Goal: Information Seeking & Learning: Learn about a topic

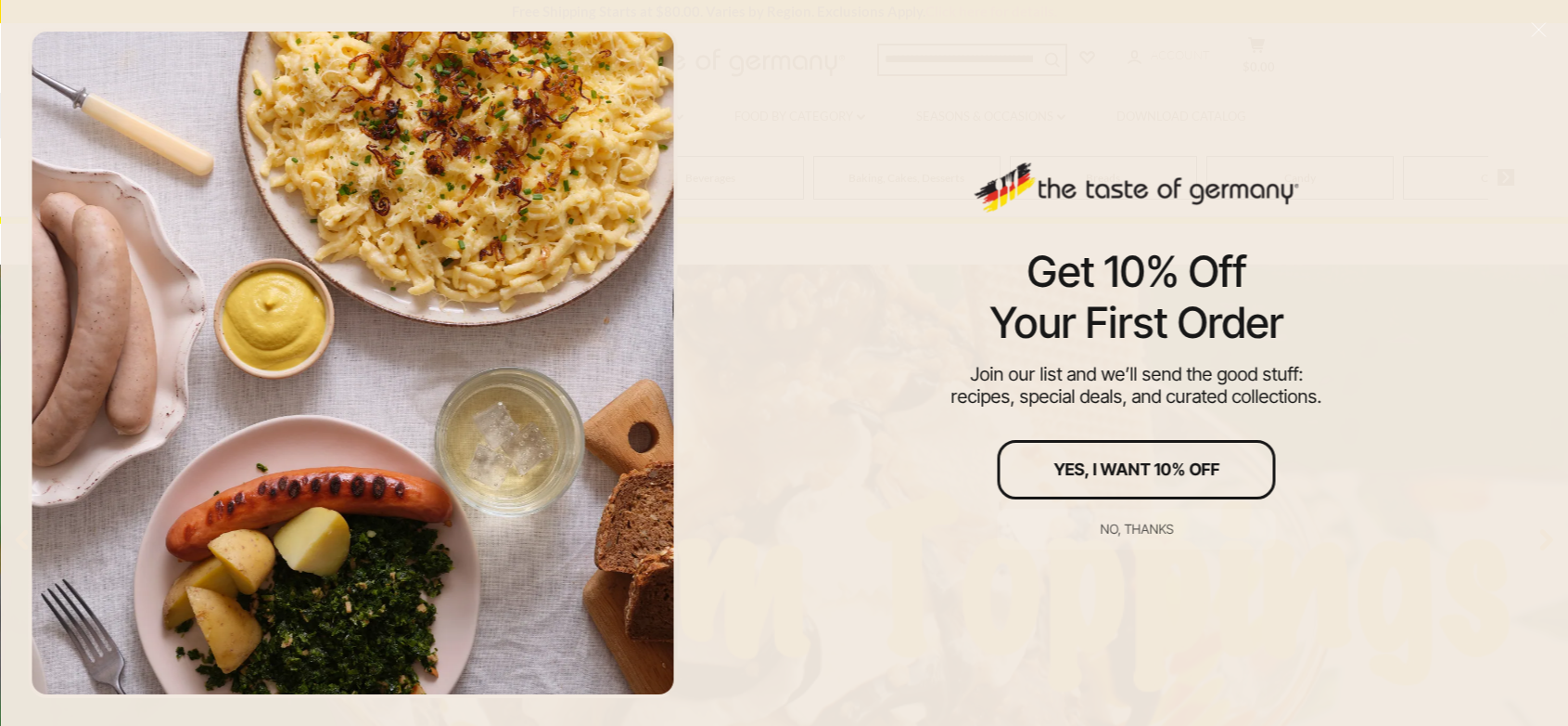
scroll to position [61, 0]
click at [1156, 528] on div "No, thanks" at bounding box center [1137, 528] width 73 height 13
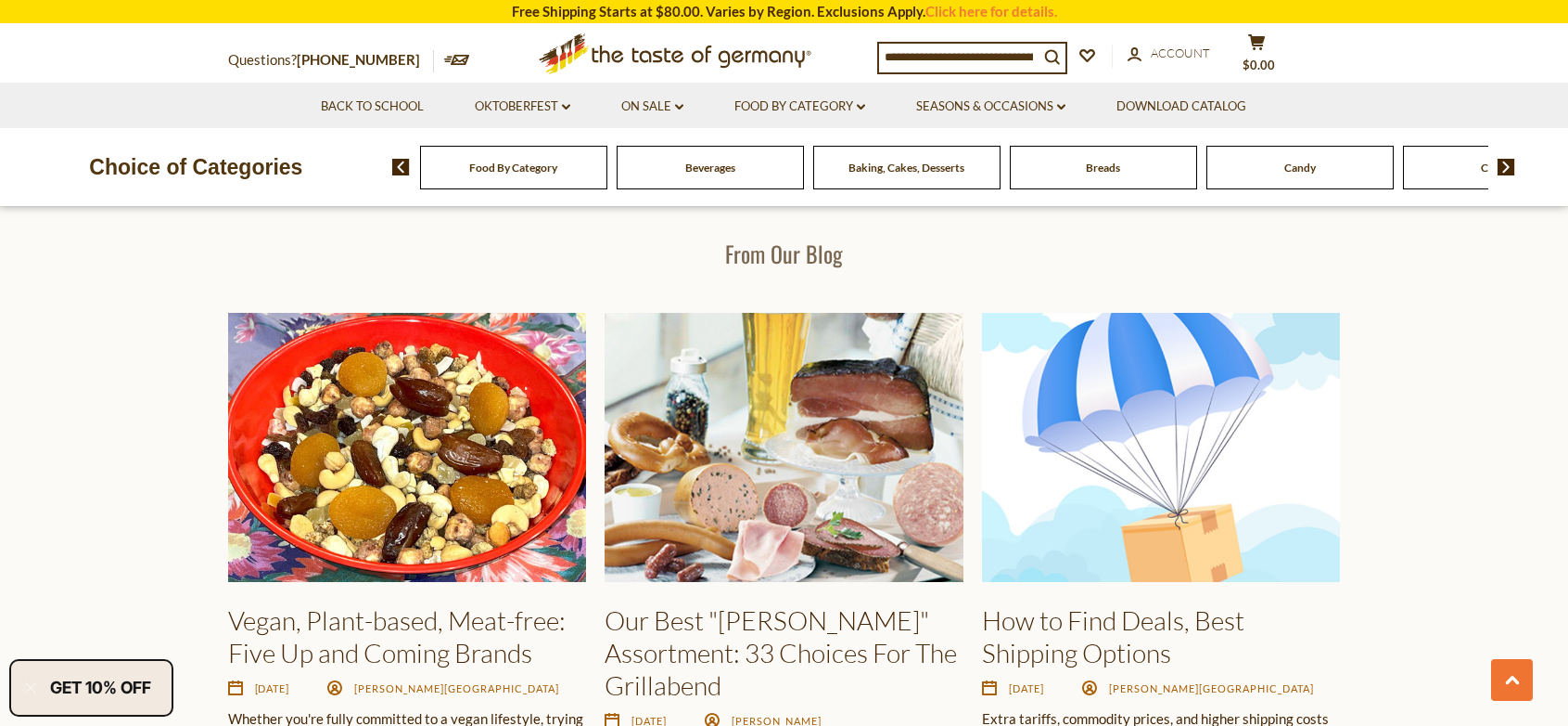
scroll to position [112, 0]
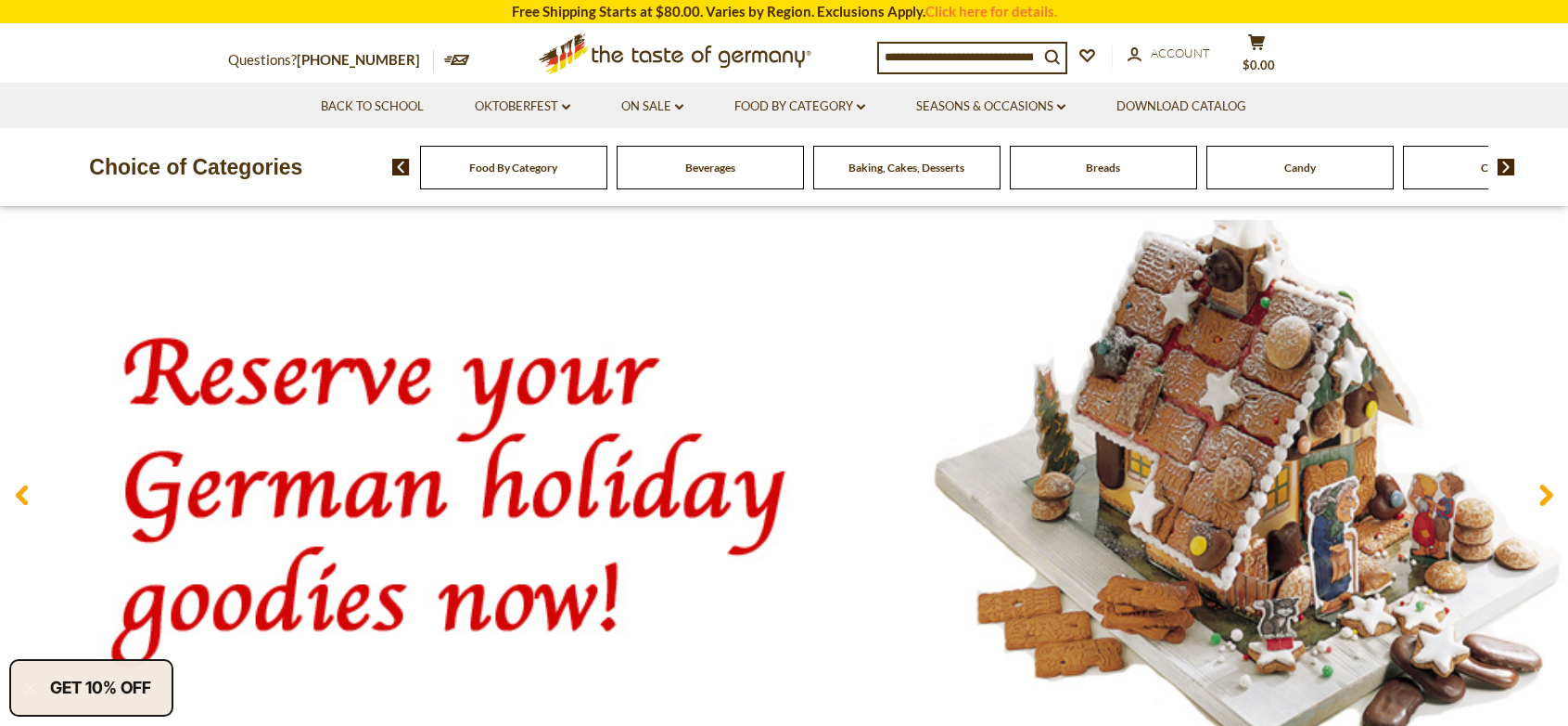
click at [608, 182] on div "Breads" at bounding box center [513, 167] width 187 height 43
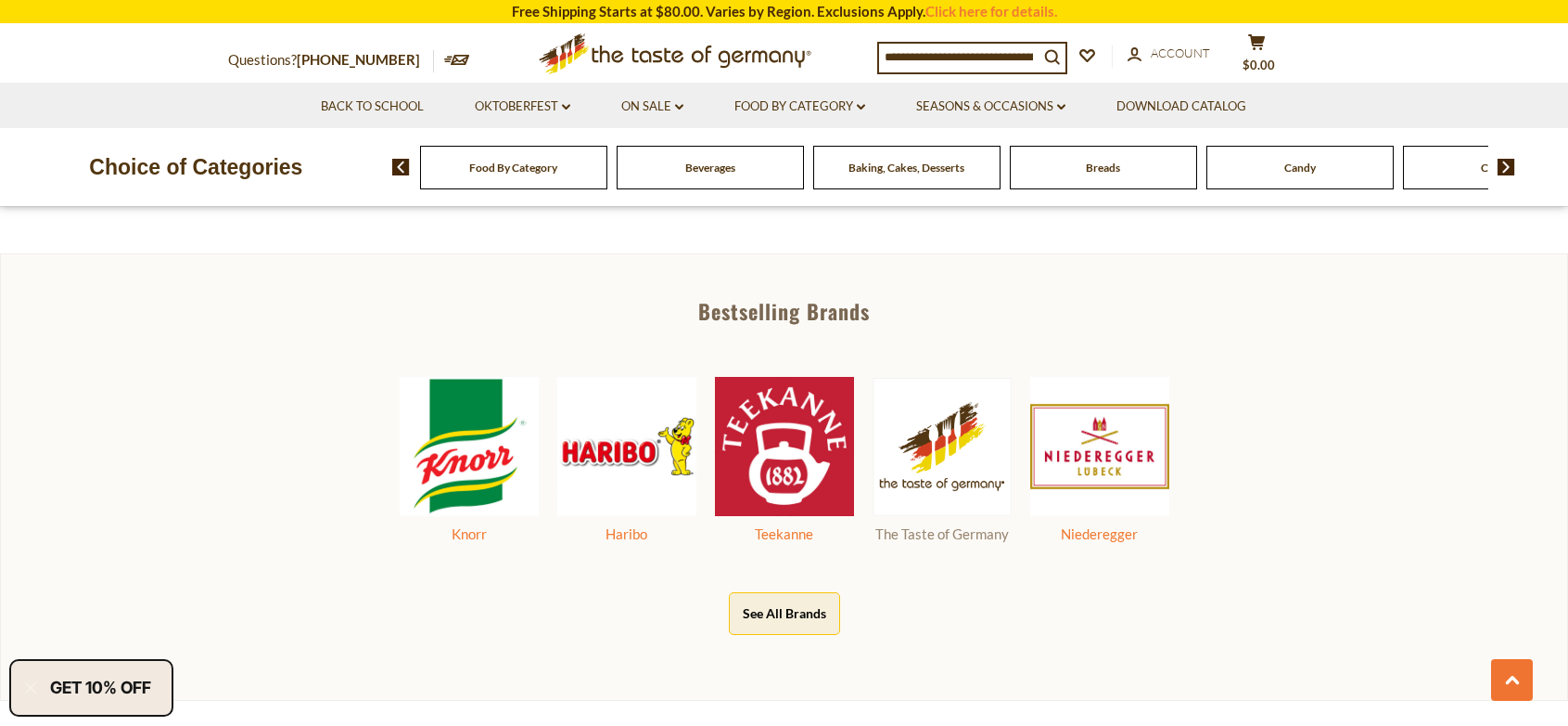
scroll to position [930, 0]
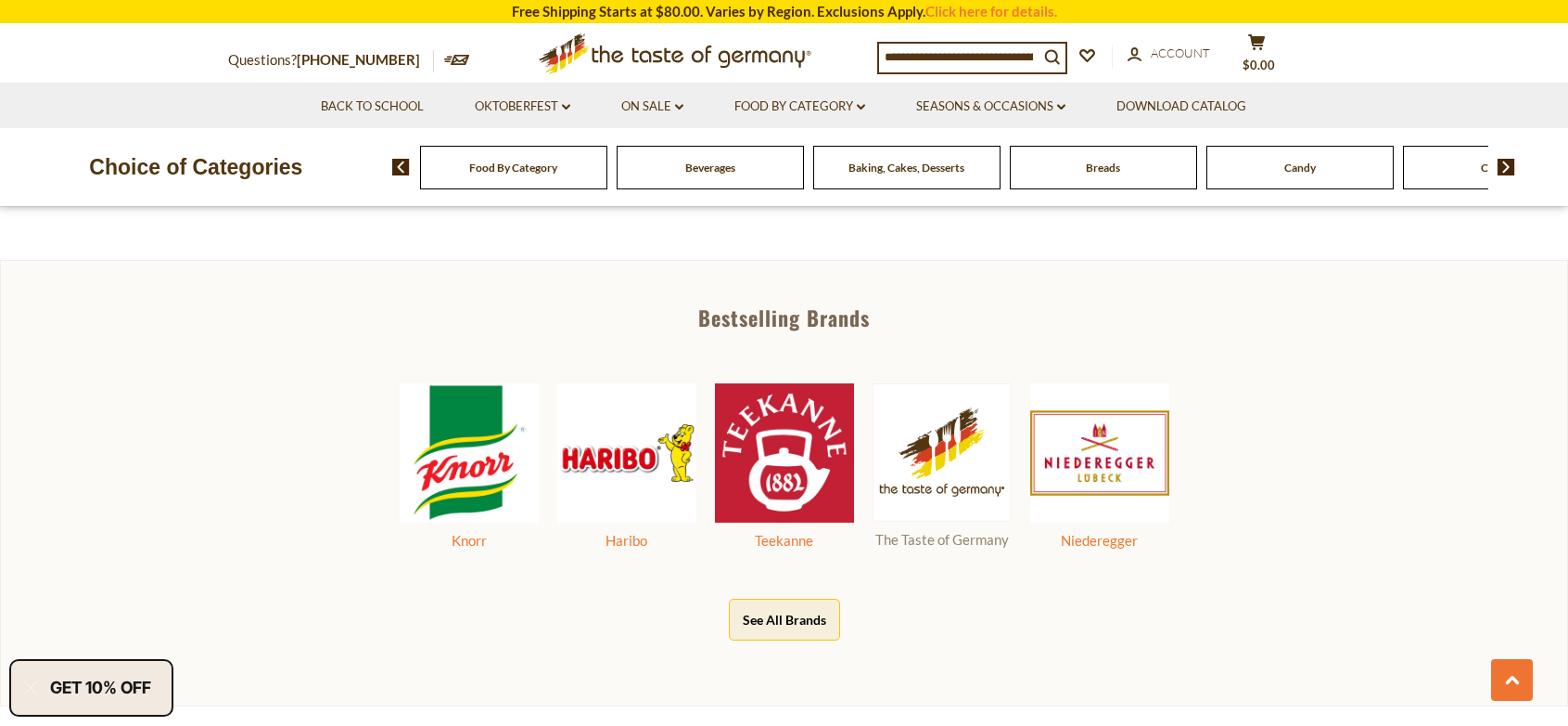
click at [983, 537] on div "The Taste of Germany" at bounding box center [942, 540] width 139 height 23
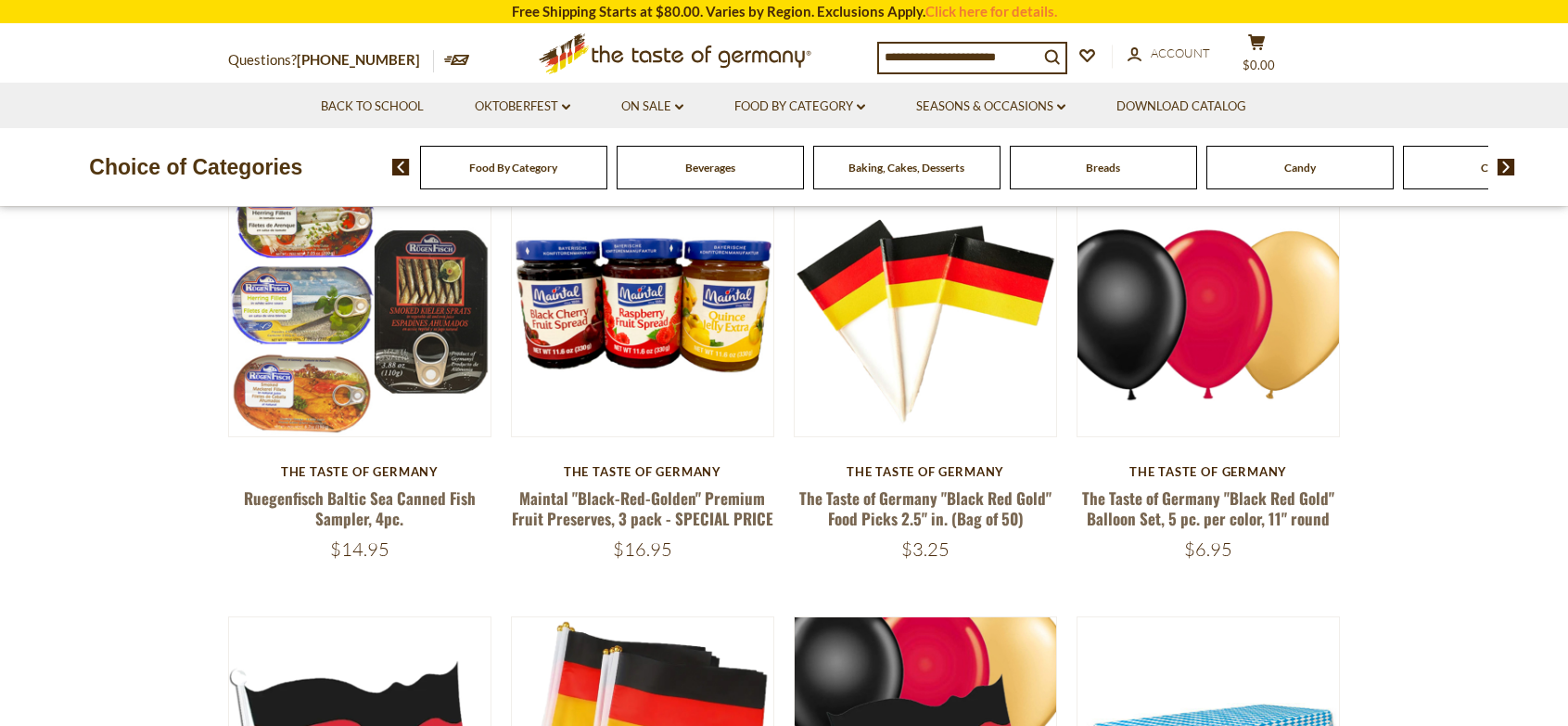
scroll to position [228, 0]
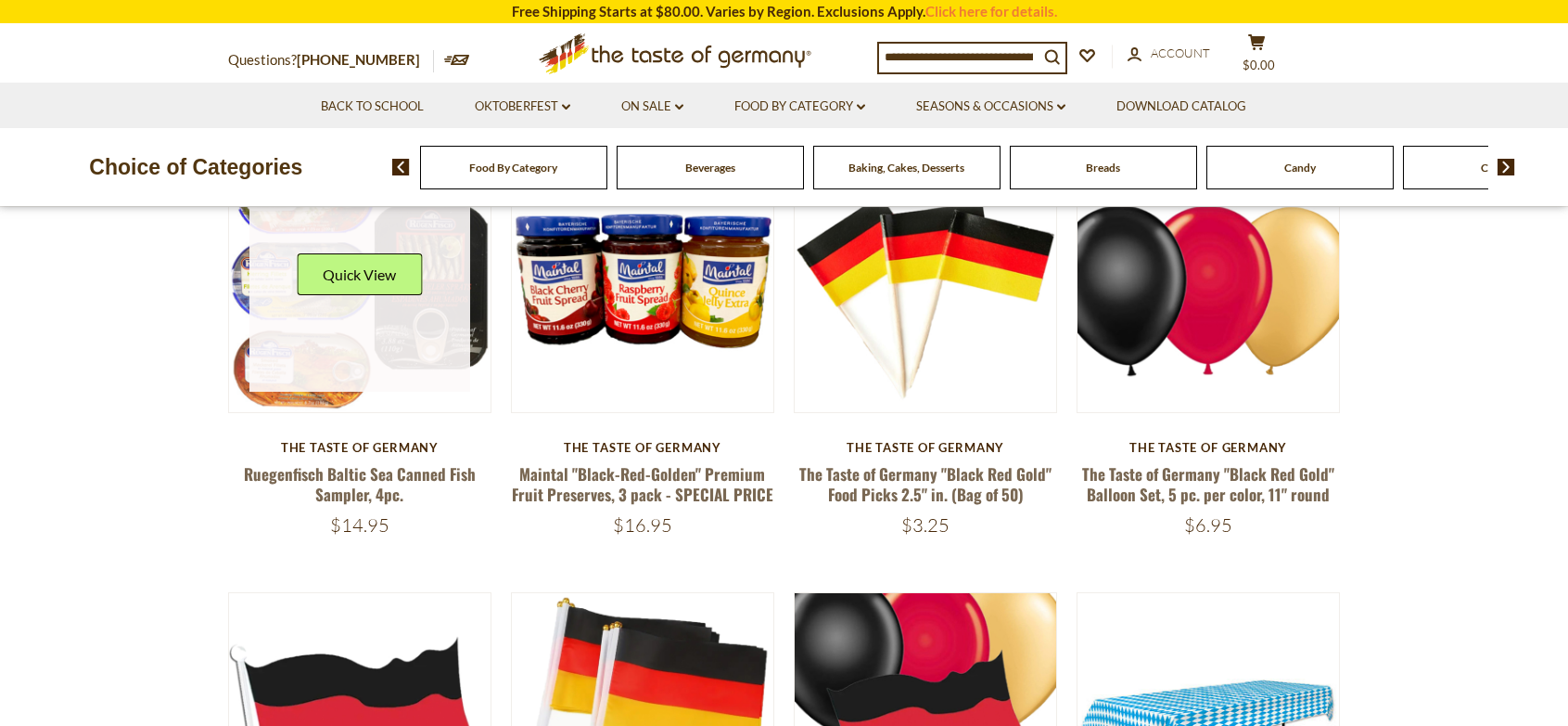
click at [388, 342] on link at bounding box center [360, 281] width 221 height 221
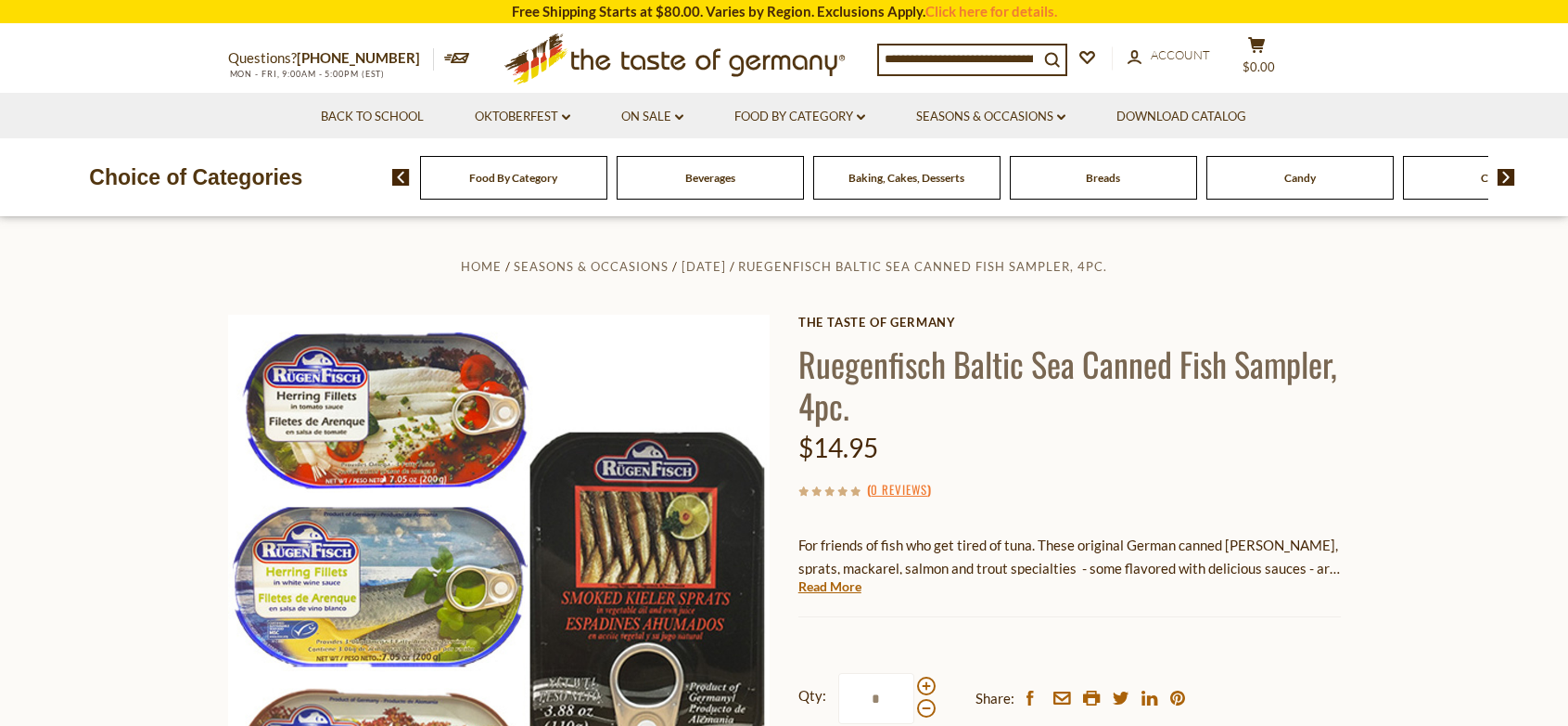
click at [558, 191] on div "Food By Category" at bounding box center [513, 177] width 187 height 43
click at [522, 185] on div "Food By Category" at bounding box center [513, 177] width 187 height 43
click at [835, 114] on link "Food By Category dropdown_arrow" at bounding box center [800, 117] width 131 height 20
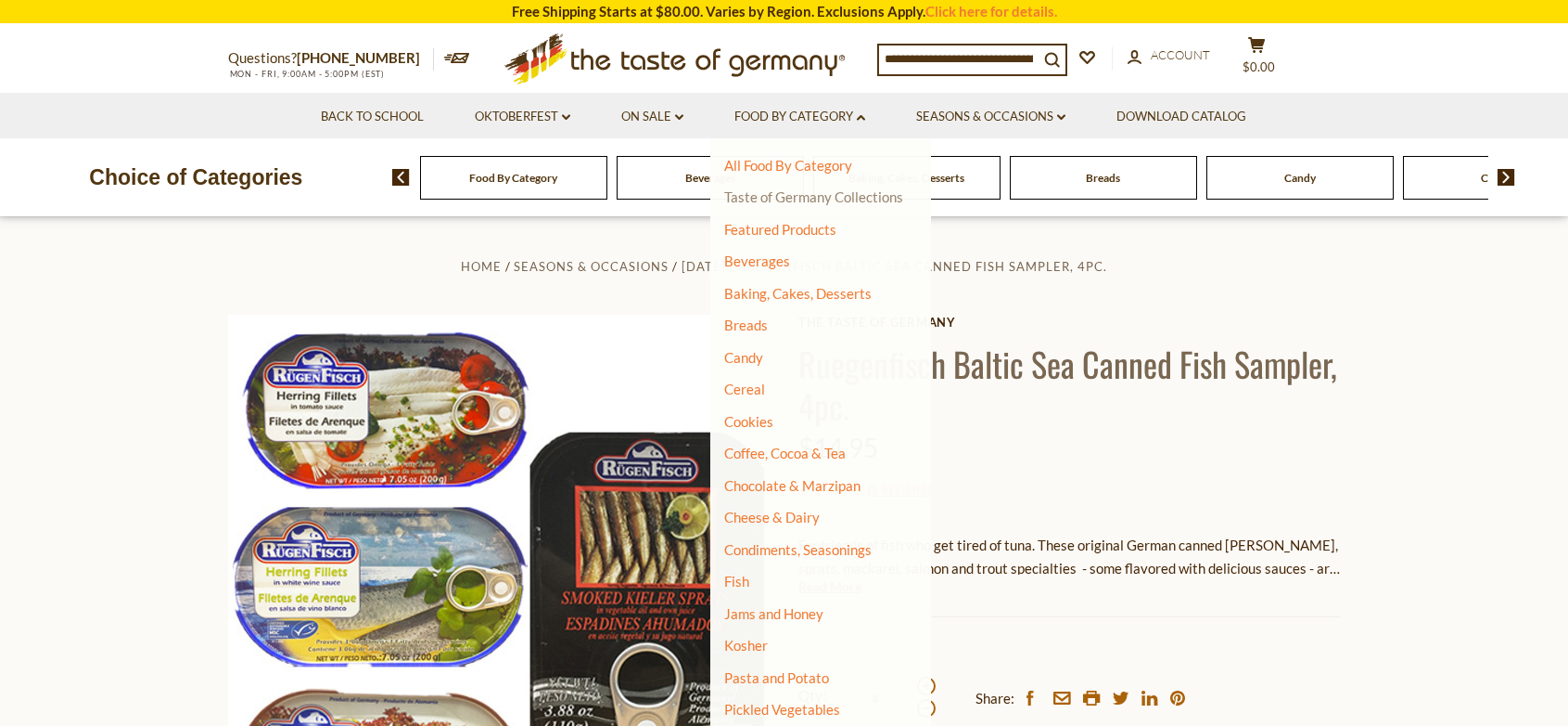
click at [826, 193] on link "Taste of Germany Collections" at bounding box center [813, 196] width 179 height 16
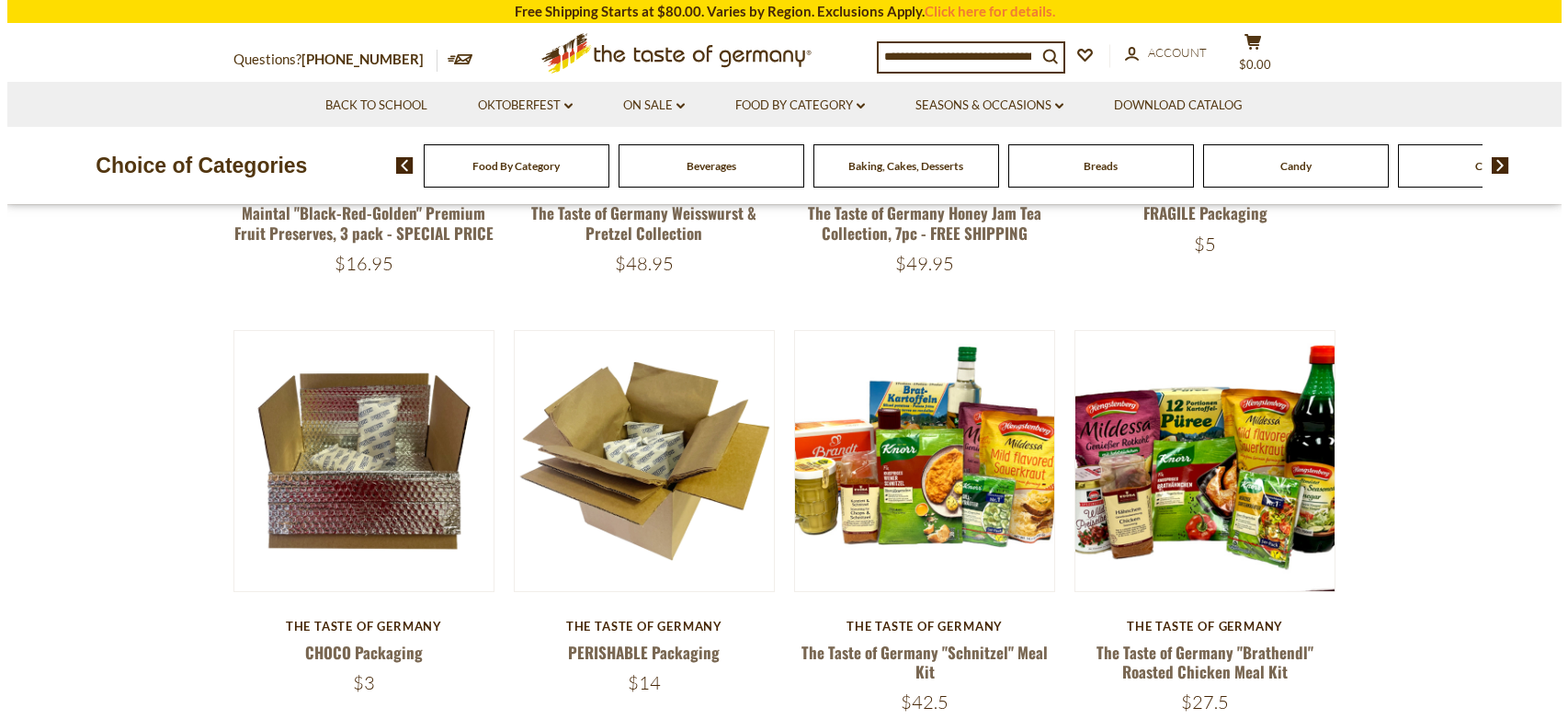
scroll to position [554, 0]
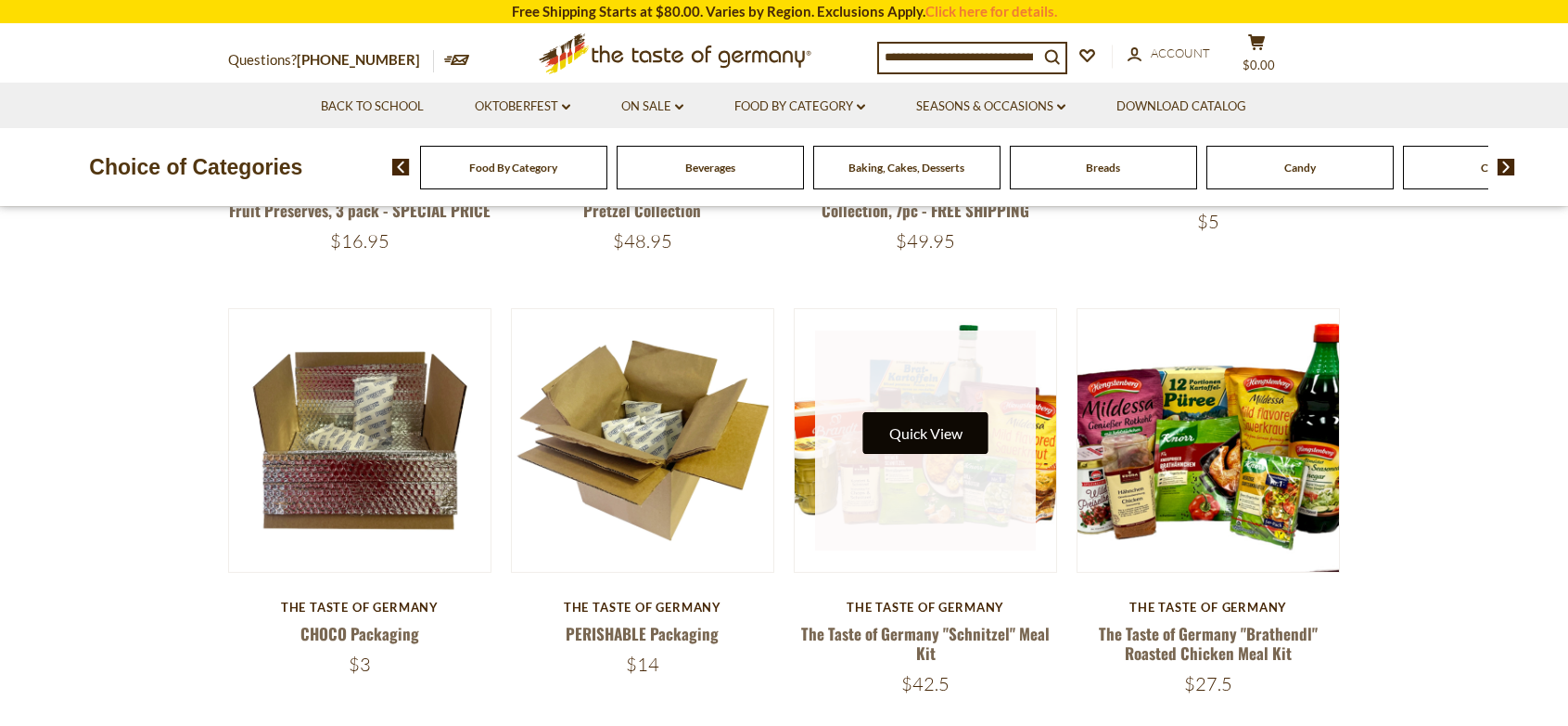
click at [936, 433] on button "Quick View" at bounding box center [926, 433] width 125 height 42
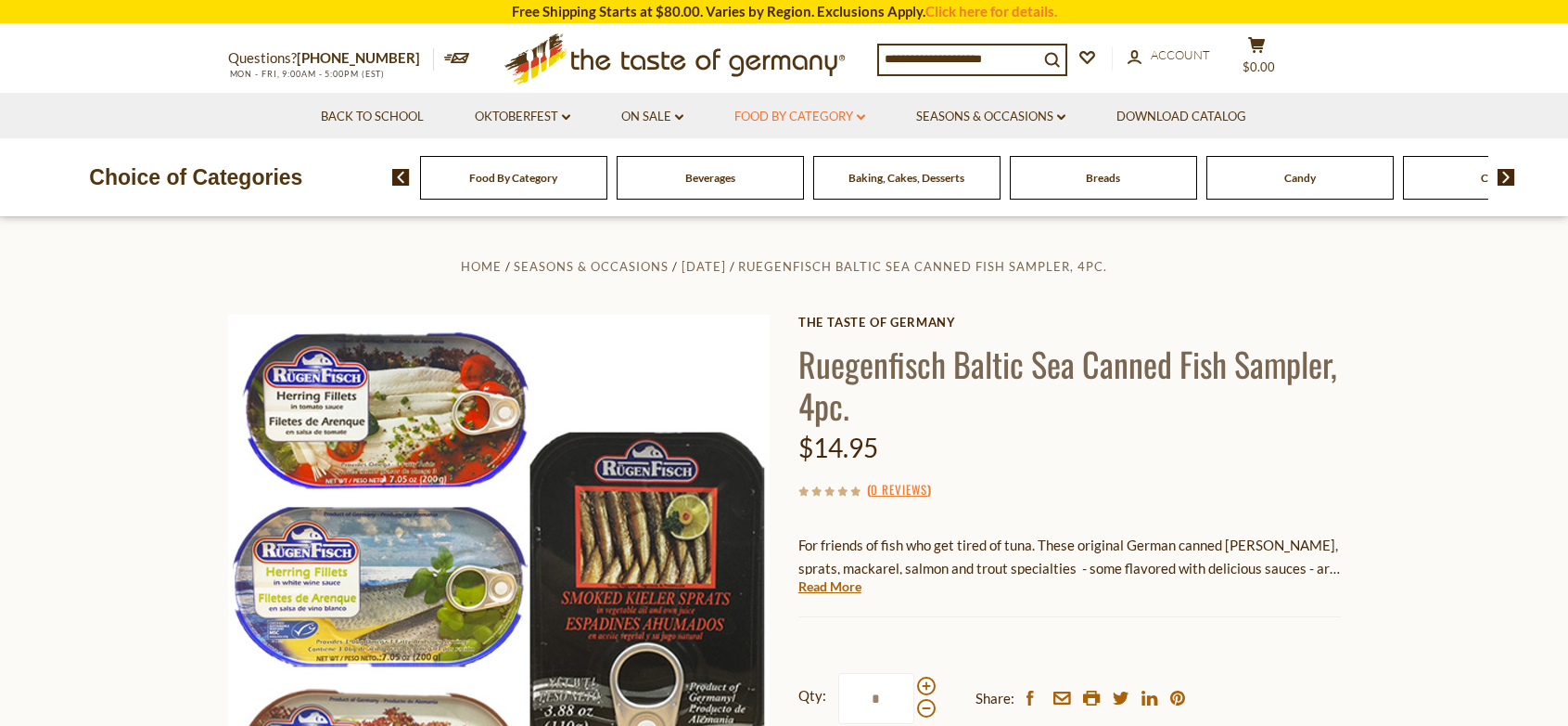
click at [809, 113] on link "Food By Category dropdown_arrow" at bounding box center [800, 117] width 131 height 20
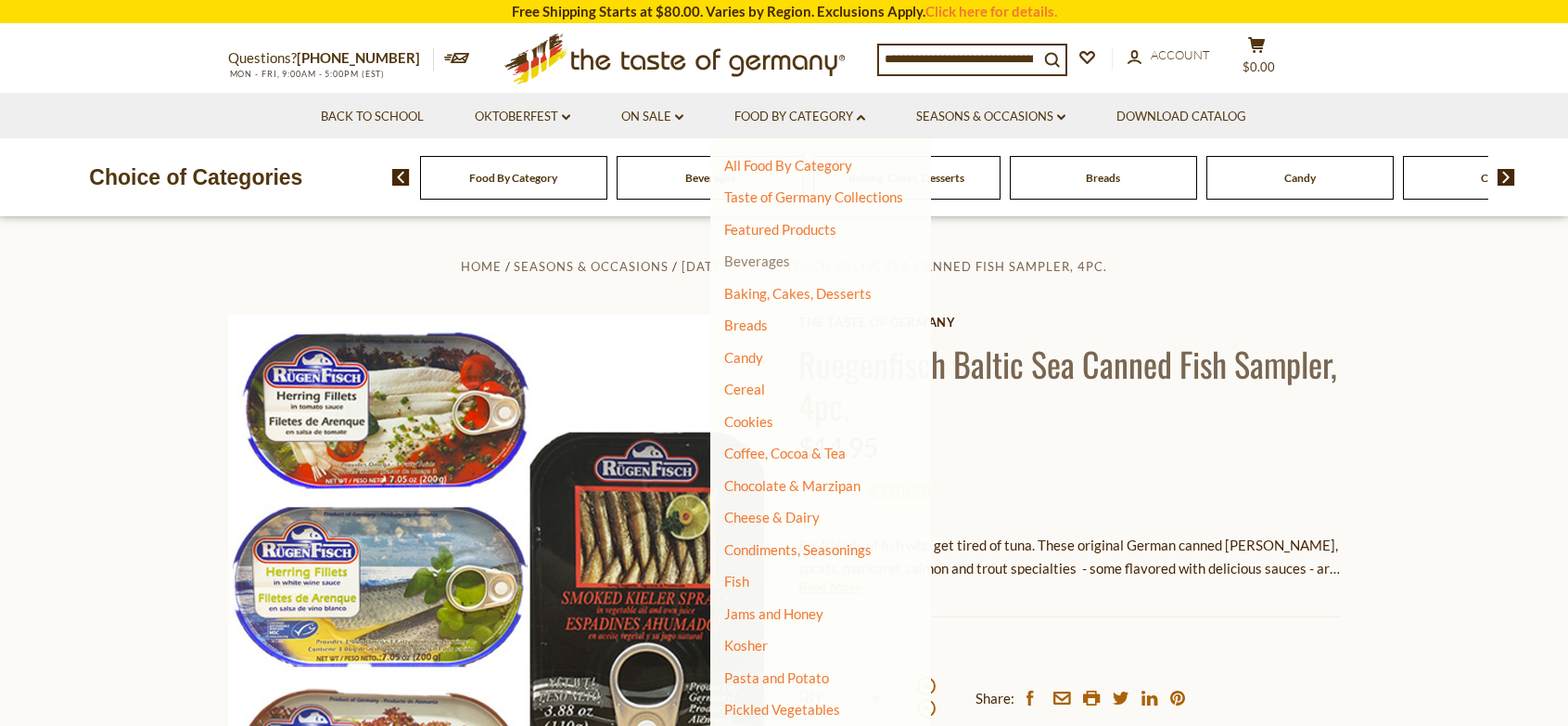
click at [776, 260] on link "Beverages" at bounding box center [757, 260] width 66 height 16
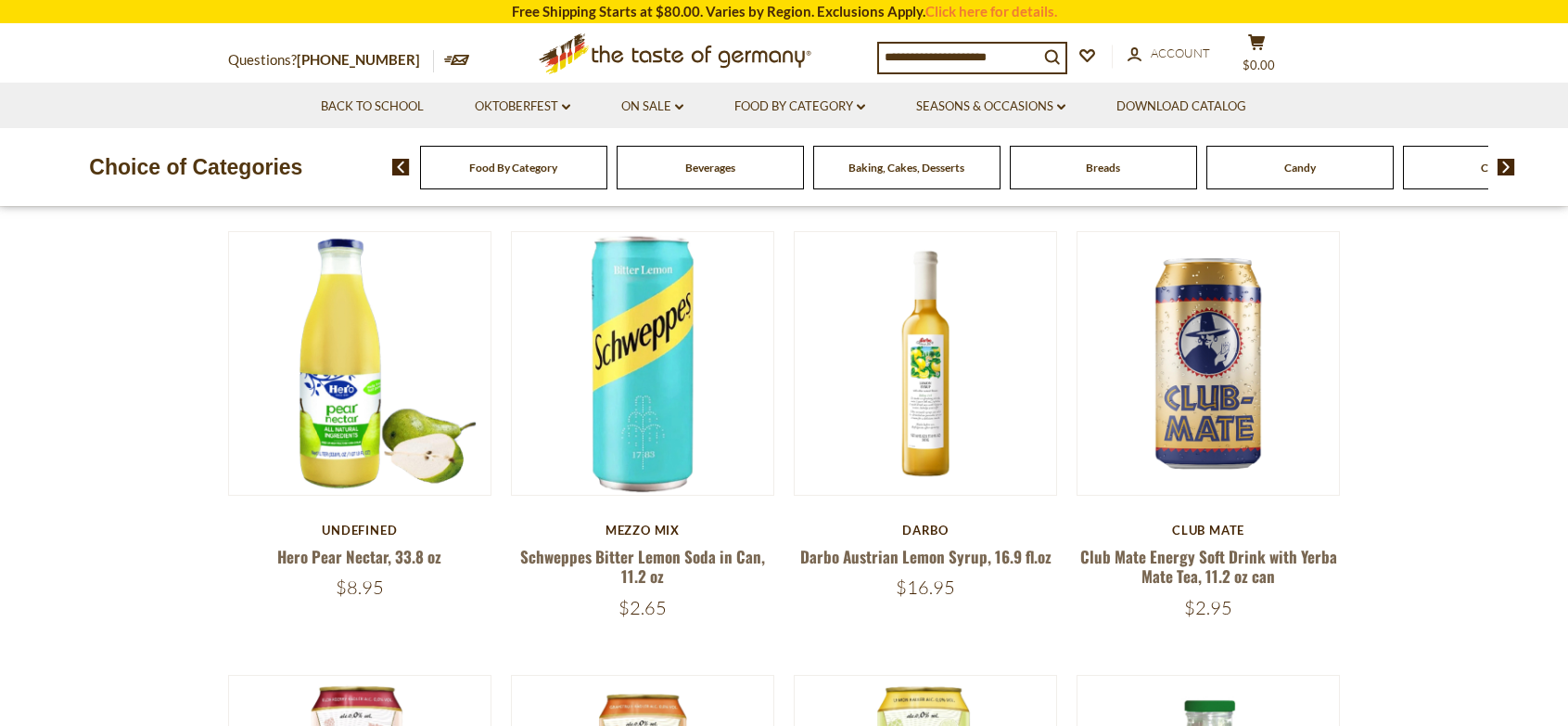
scroll to position [576, 0]
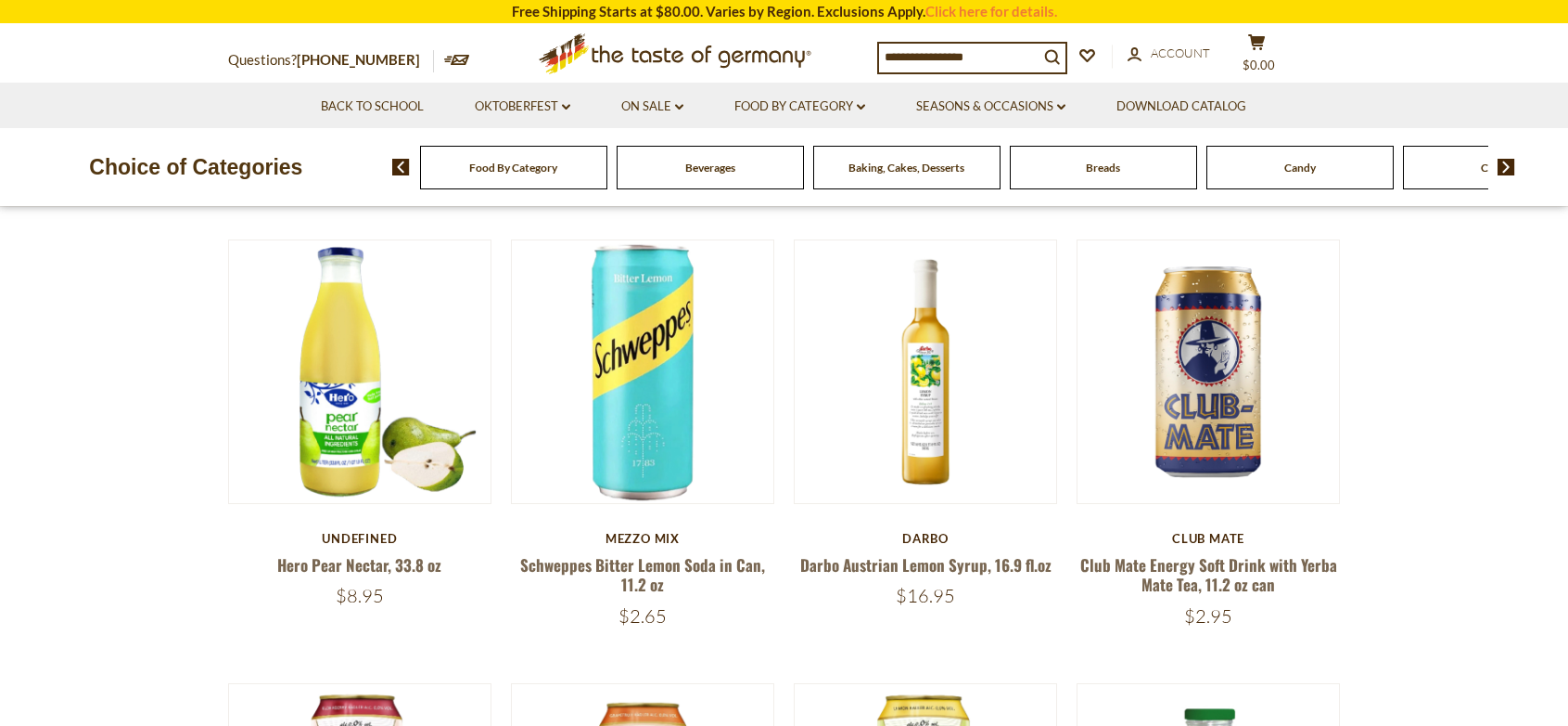
click at [1552, 110] on section "Back to School Oktoberfest dropdown_arrow All Oktoberfest Oktoberfest Foods Par…" at bounding box center [784, 105] width 1568 height 45
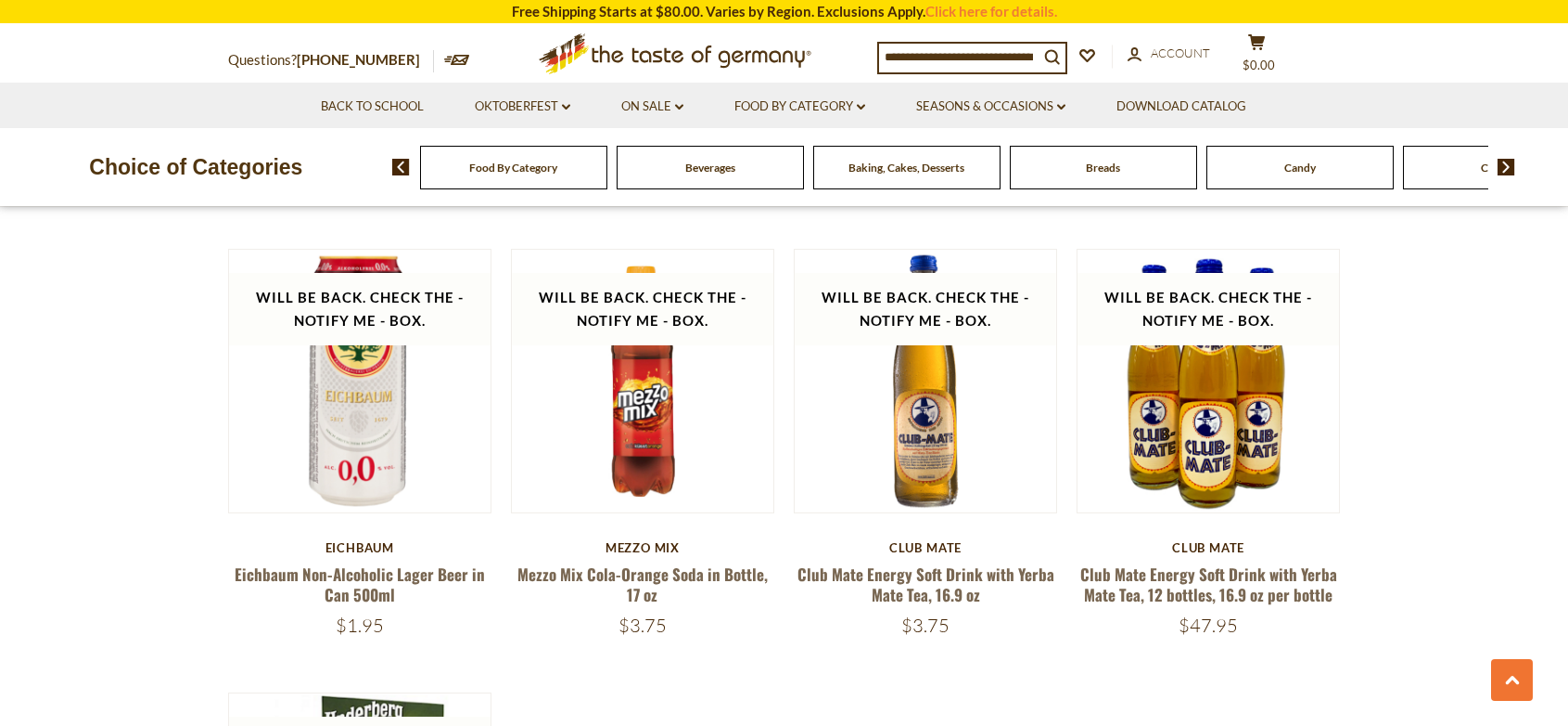
scroll to position [3253, 0]
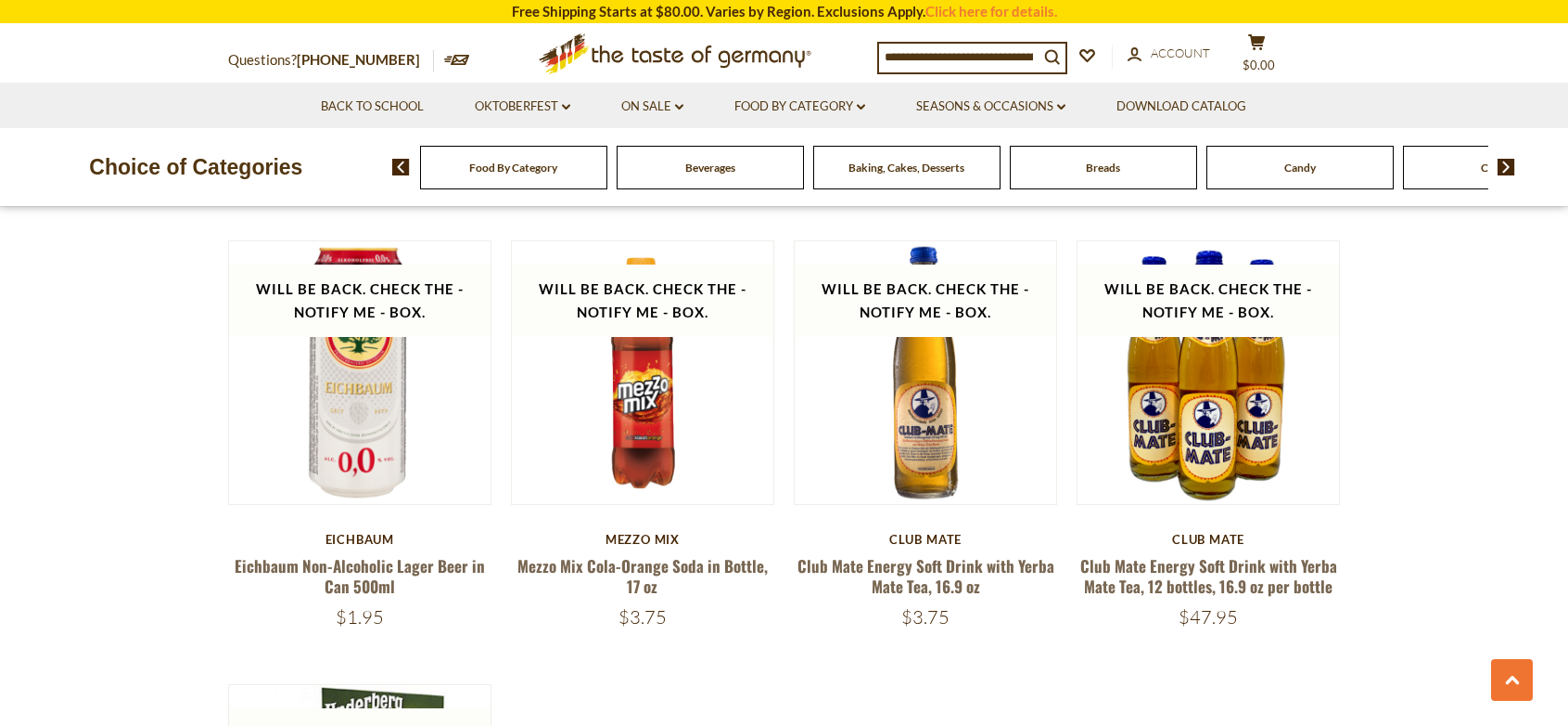
drag, startPoint x: 1551, startPoint y: 400, endPoint x: 1529, endPoint y: 418, distance: 28.4
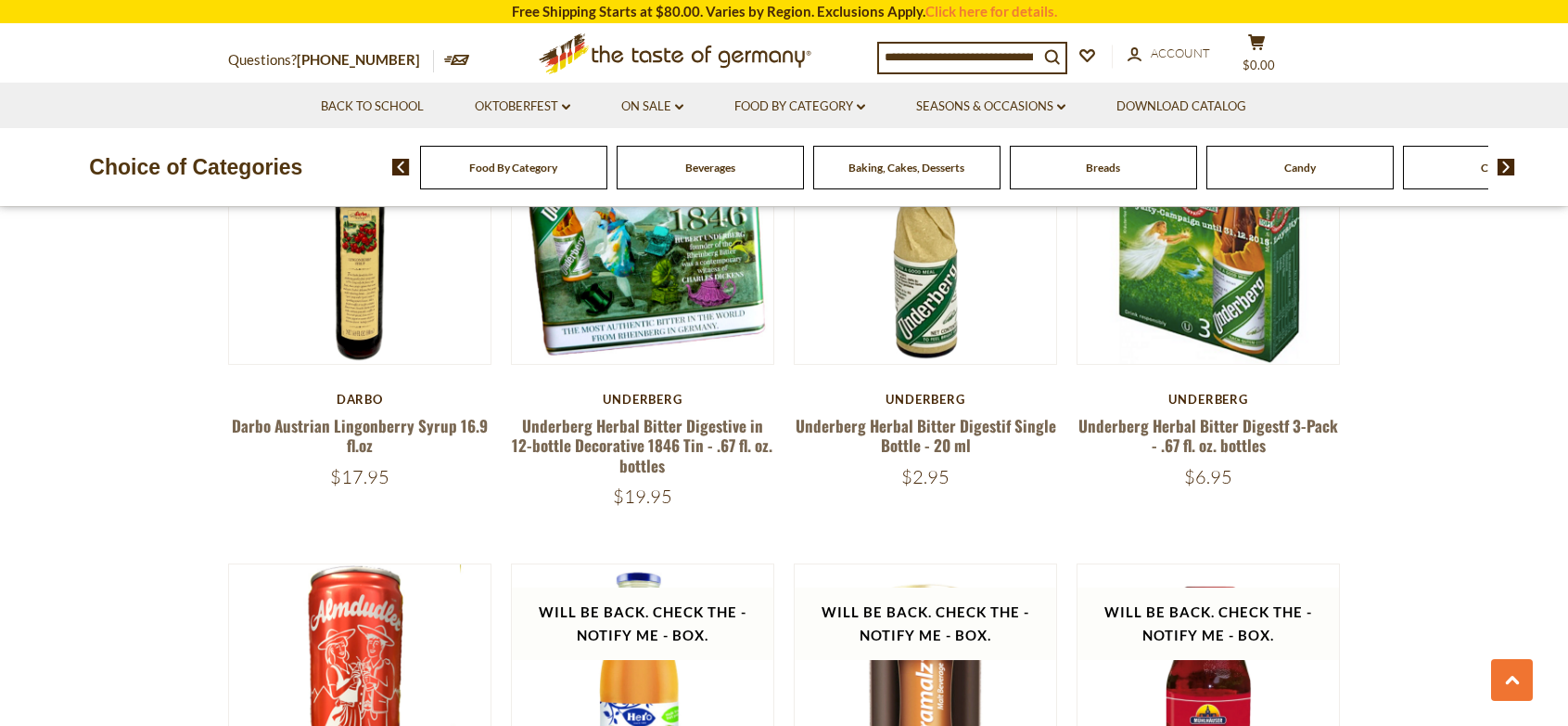
scroll to position [2463, 0]
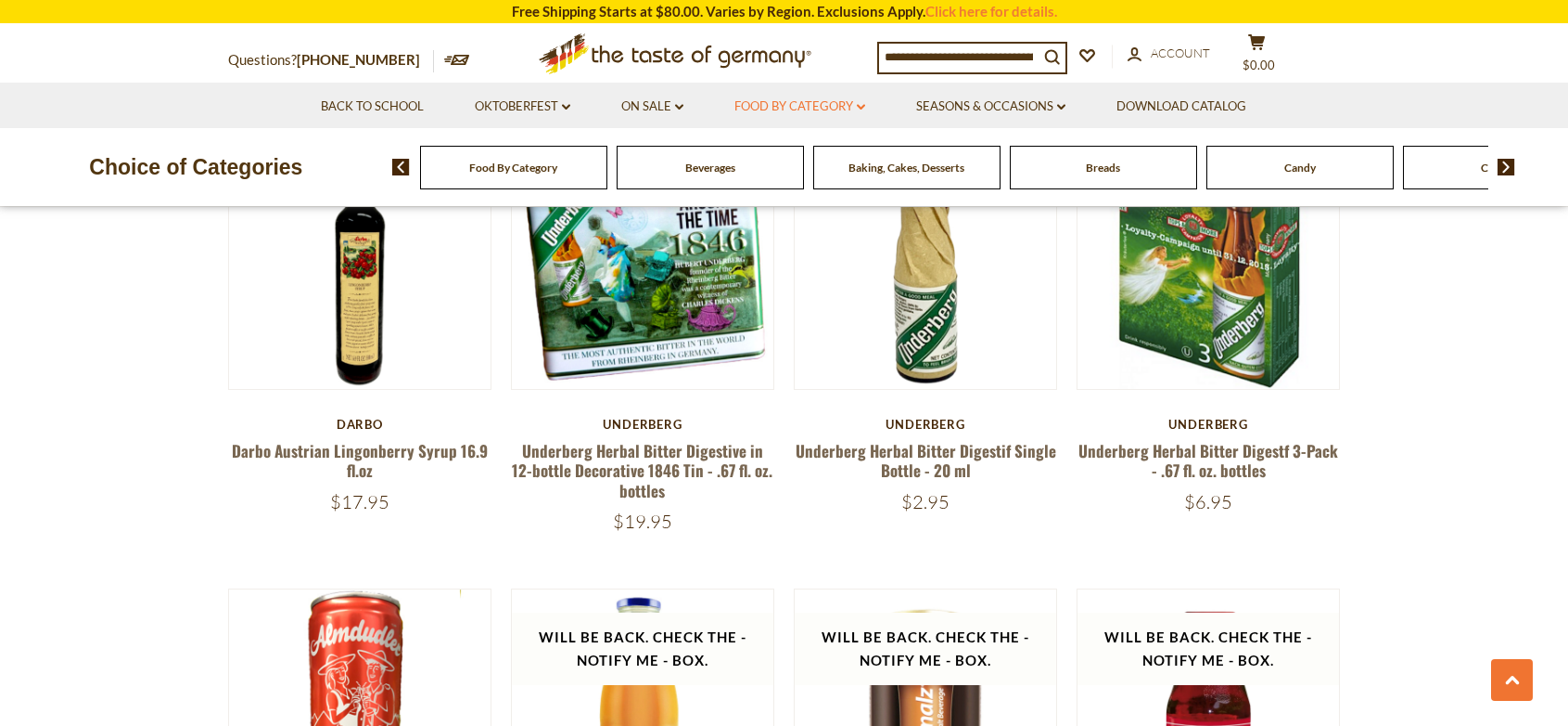
click at [802, 101] on link "Food By Category dropdown_arrow" at bounding box center [800, 106] width 131 height 20
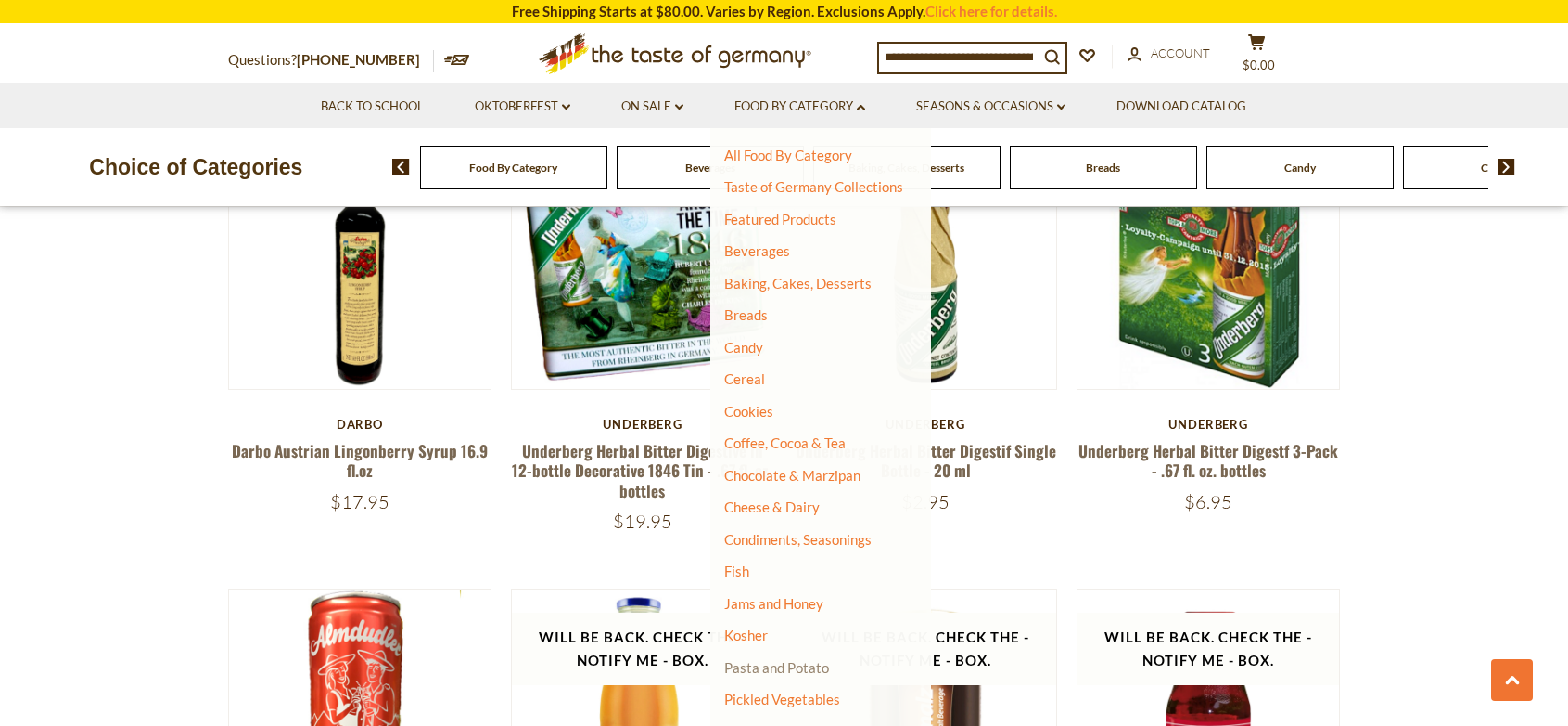
click at [796, 668] on link "Pasta and Potato" at bounding box center [777, 666] width 105 height 16
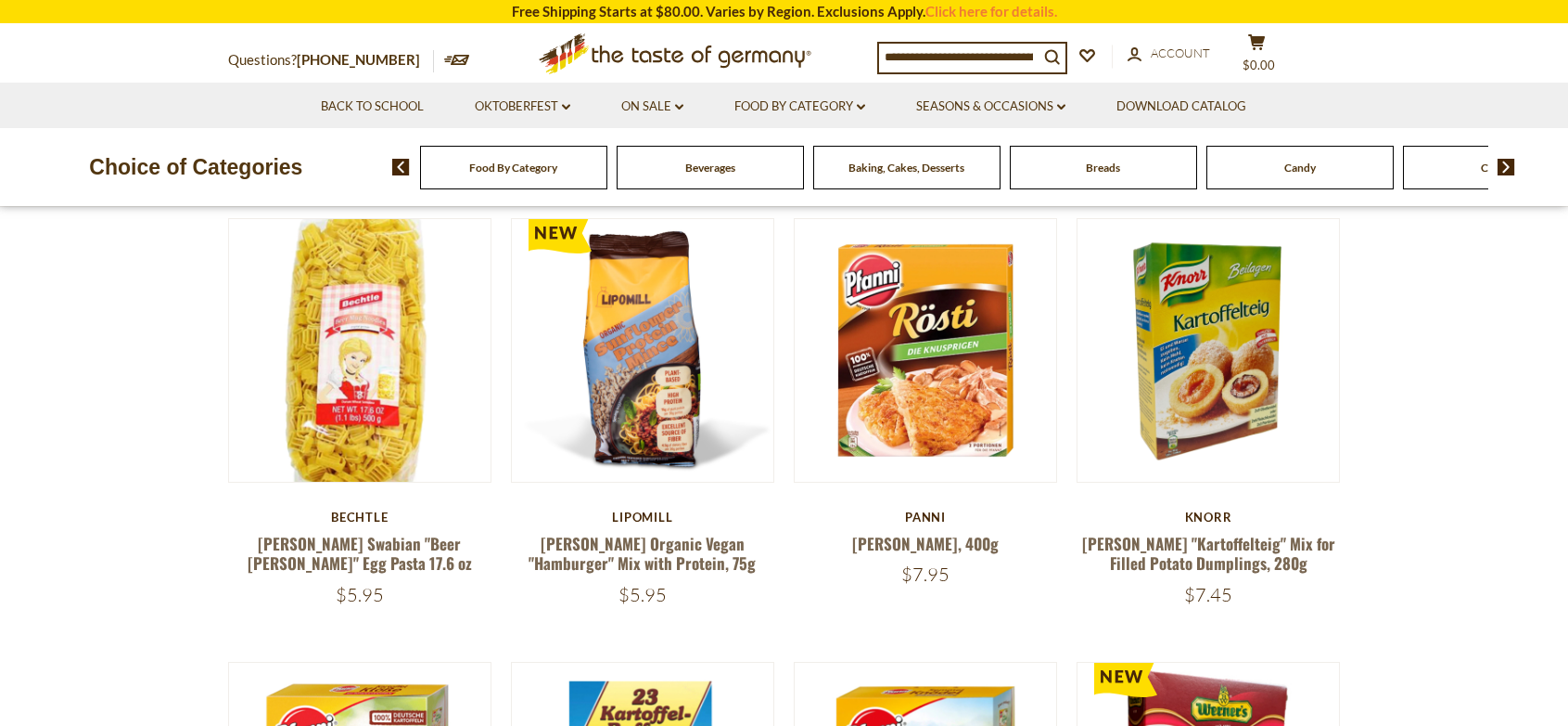
scroll to position [625, 0]
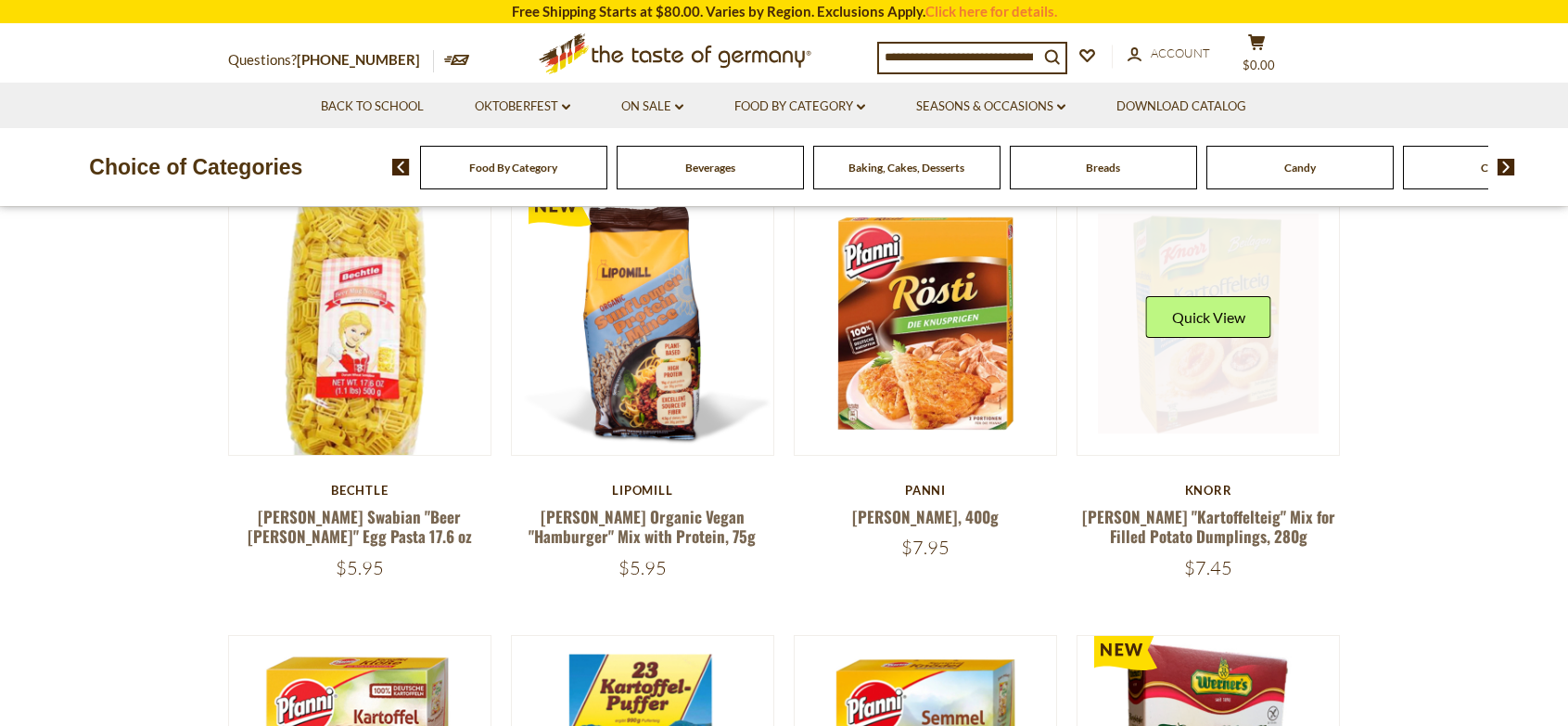
click at [1230, 371] on link at bounding box center [1208, 323] width 221 height 221
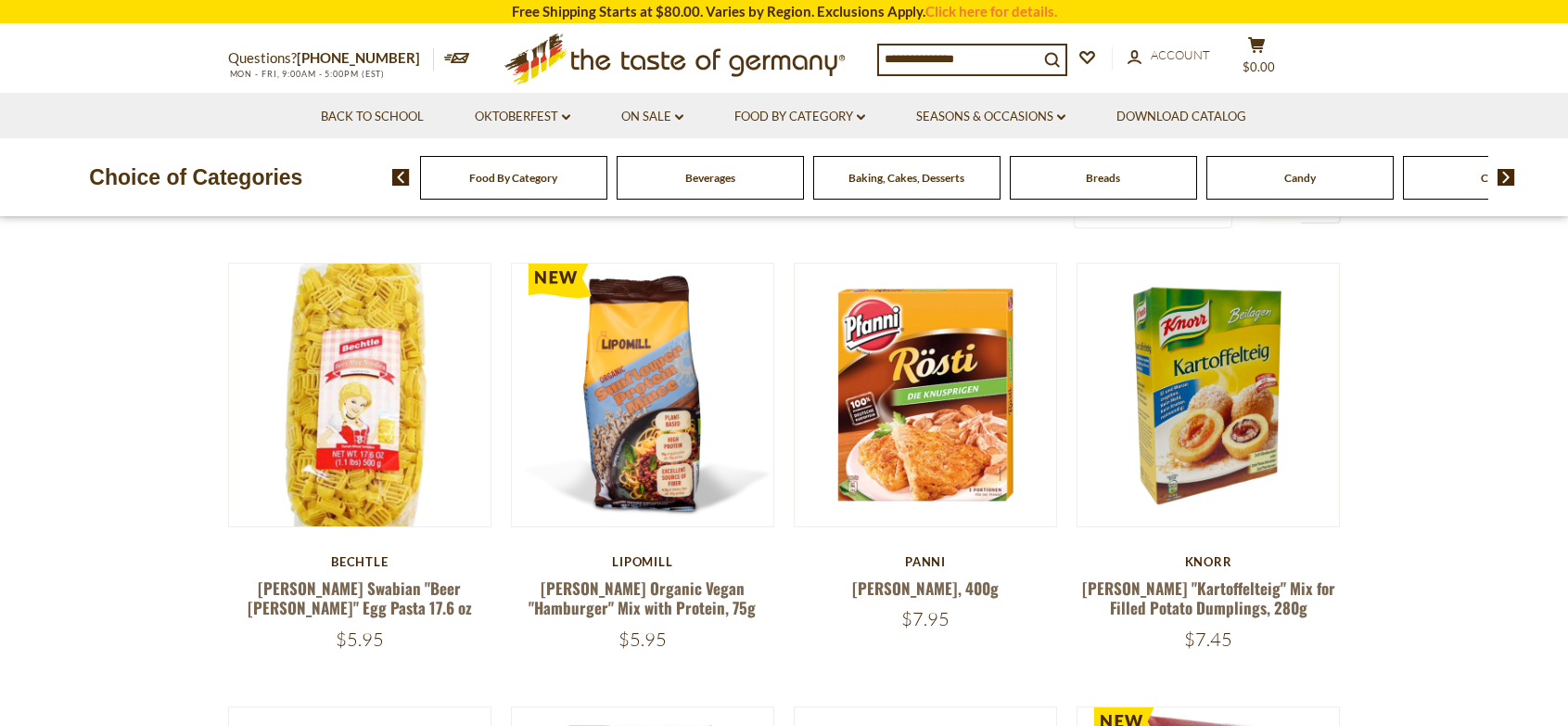
scroll to position [625, 0]
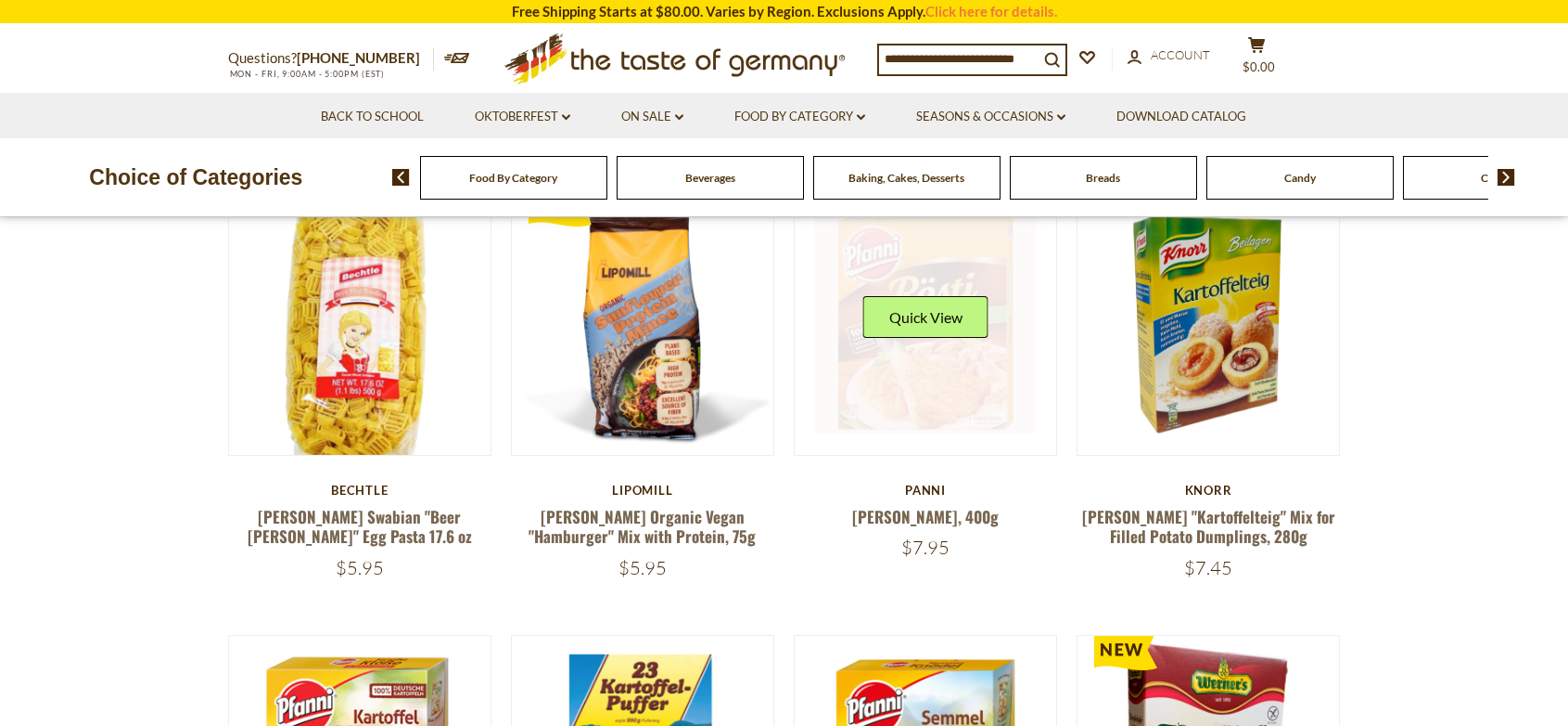
click at [928, 350] on div "Quick View" at bounding box center [926, 324] width 125 height 56
click at [923, 319] on button "Quick View" at bounding box center [926, 317] width 125 height 42
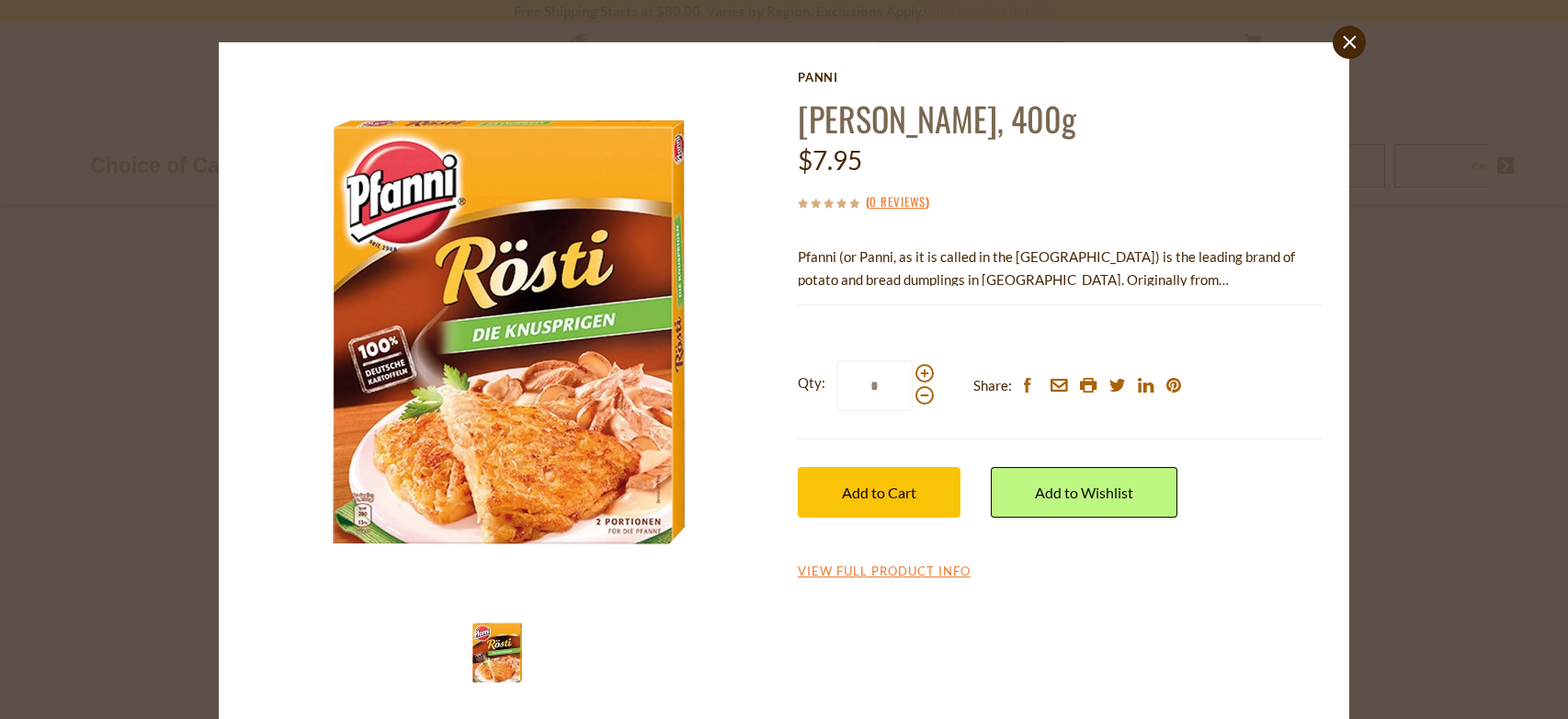
scroll to position [49, 0]
